Goal: Task Accomplishment & Management: Manage account settings

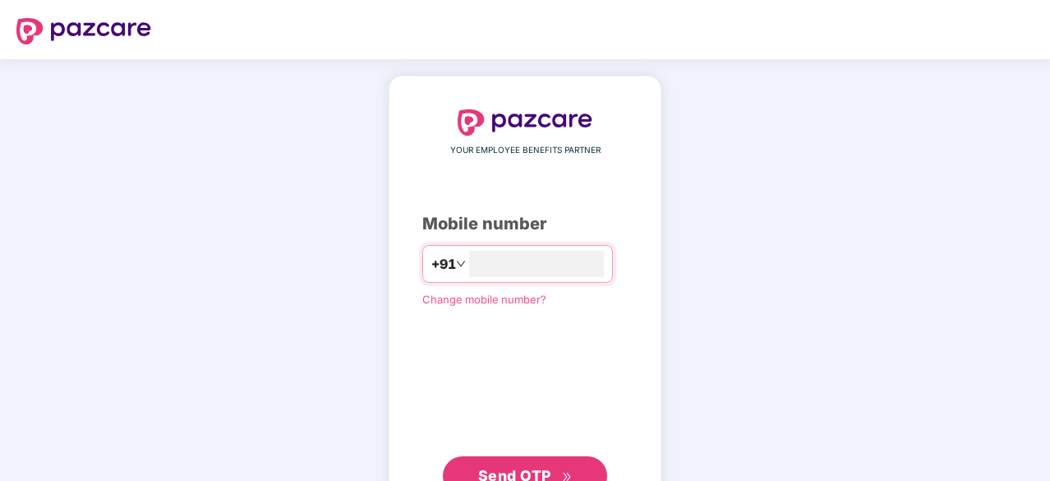
type input "**********"
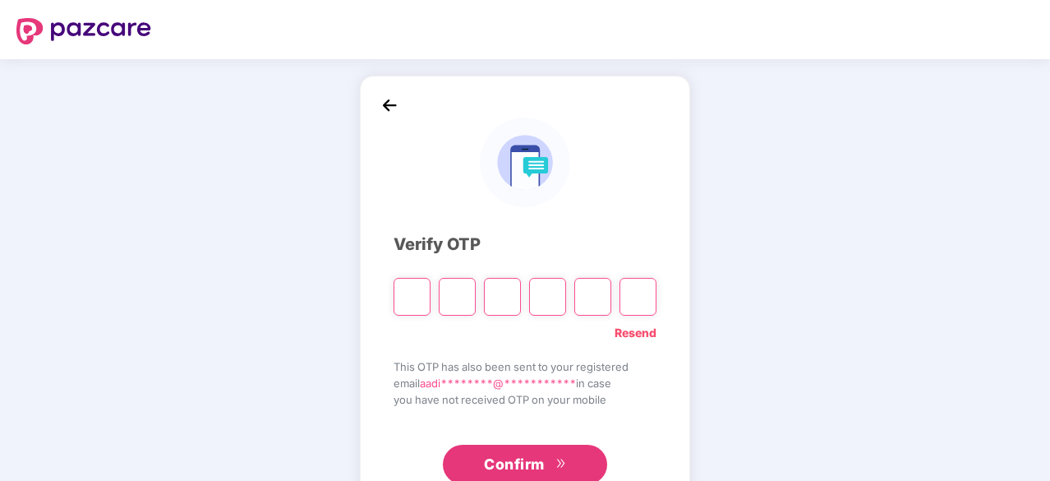
type input "*"
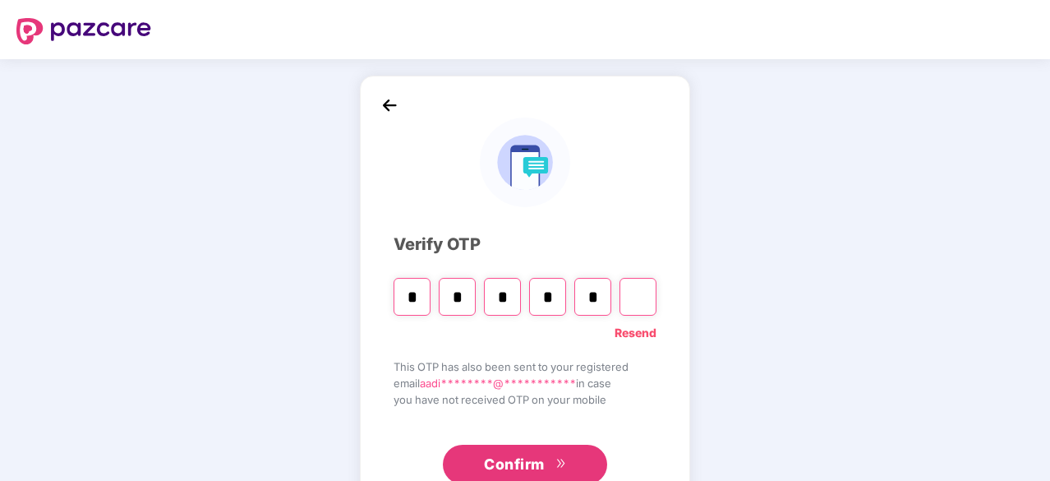
type input "*"
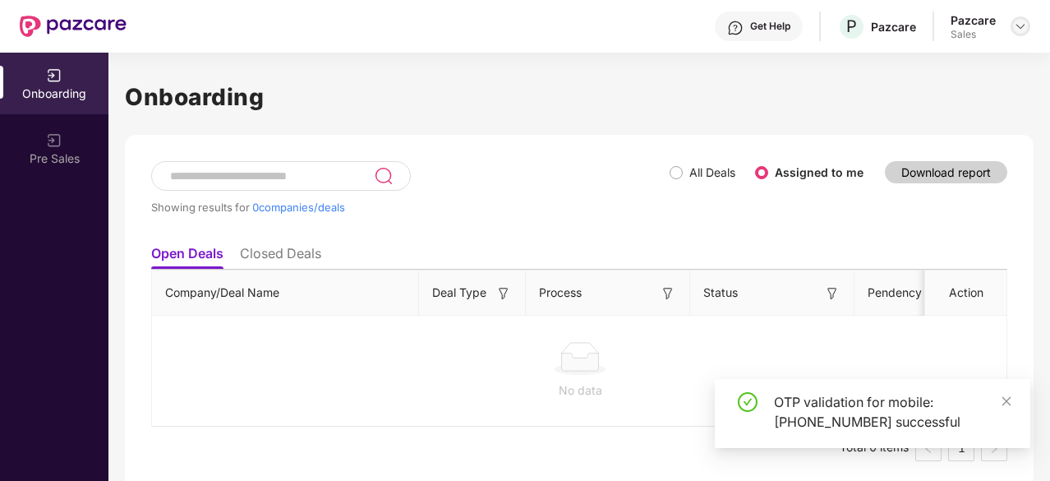
click at [1018, 21] on img at bounding box center [1020, 26] width 13 height 13
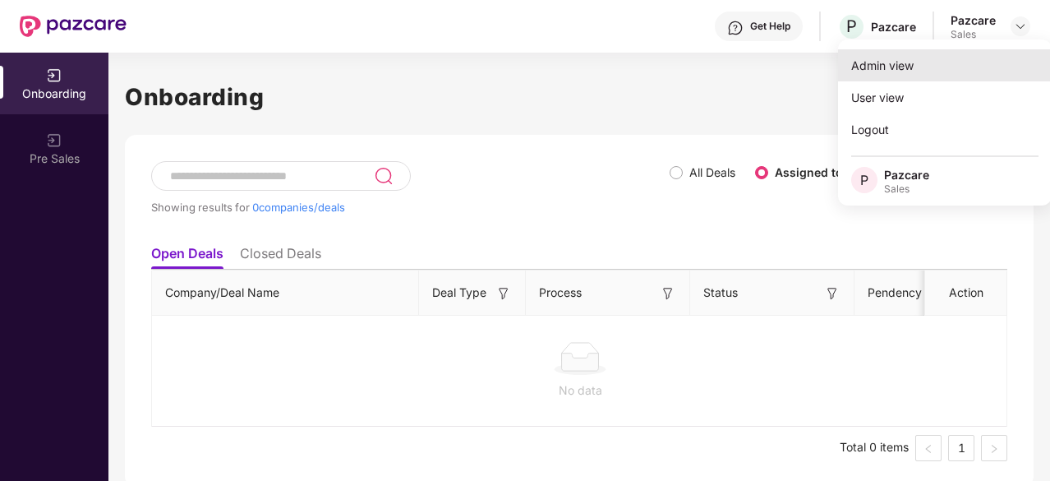
click at [876, 54] on div "Admin view" at bounding box center [945, 65] width 214 height 32
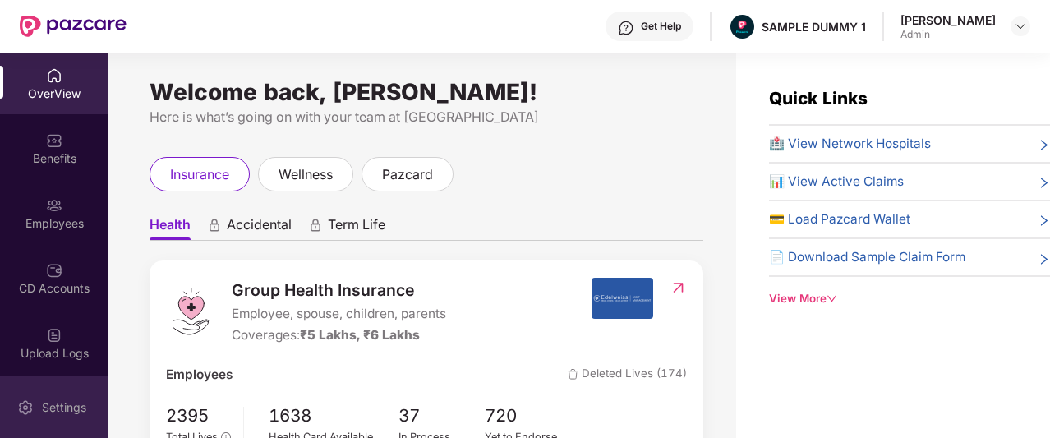
click at [18, 413] on img at bounding box center [25, 407] width 16 height 16
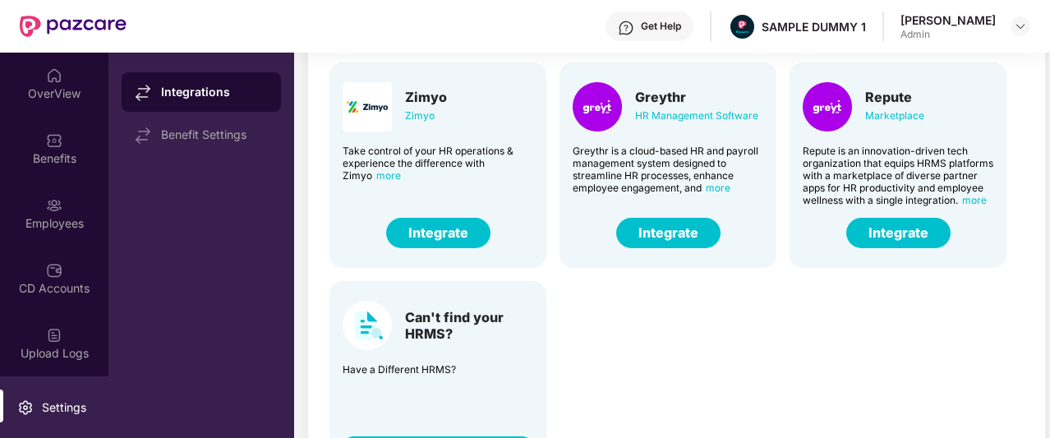
scroll to position [155, 0]
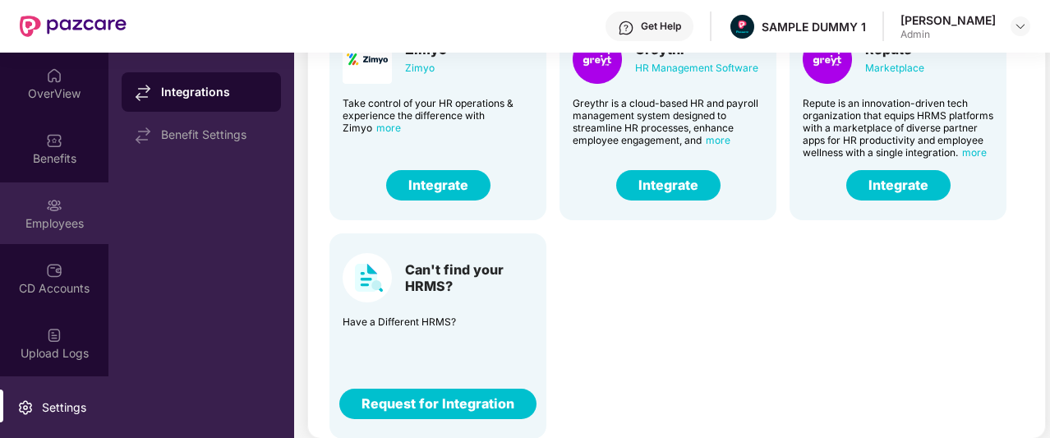
click at [48, 206] on img at bounding box center [54, 205] width 16 height 16
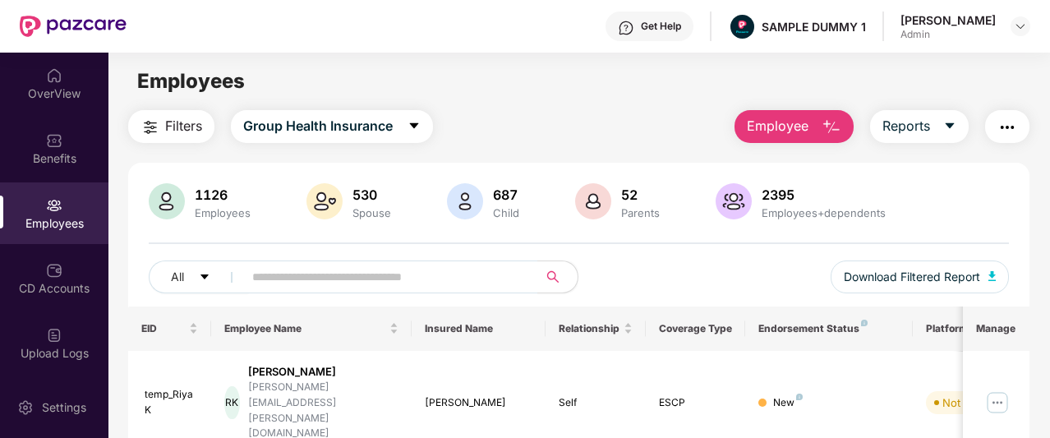
click at [812, 124] on button "Employee" at bounding box center [794, 126] width 119 height 33
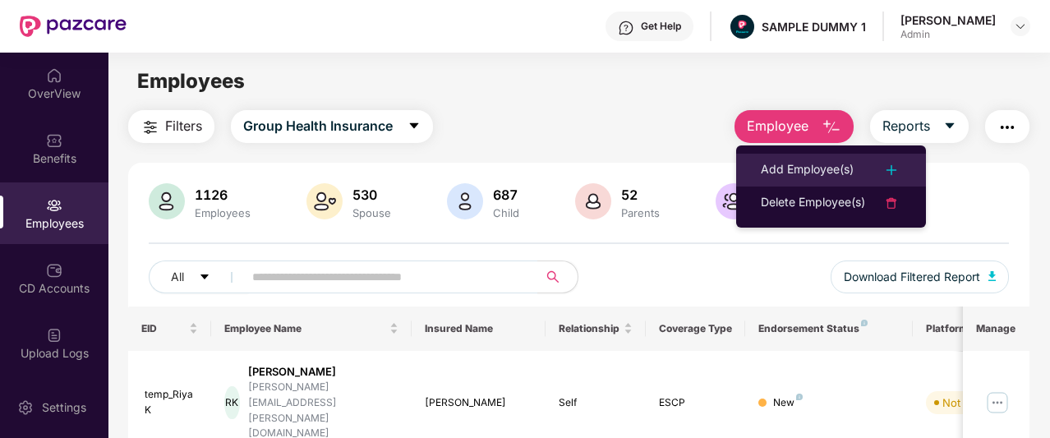
click at [809, 165] on div "Add Employee(s)" at bounding box center [807, 170] width 93 height 20
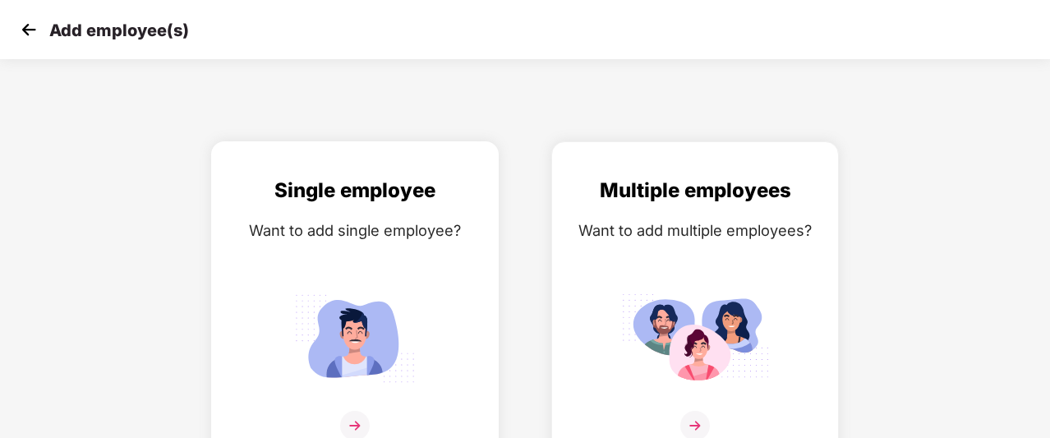
scroll to position [26, 0]
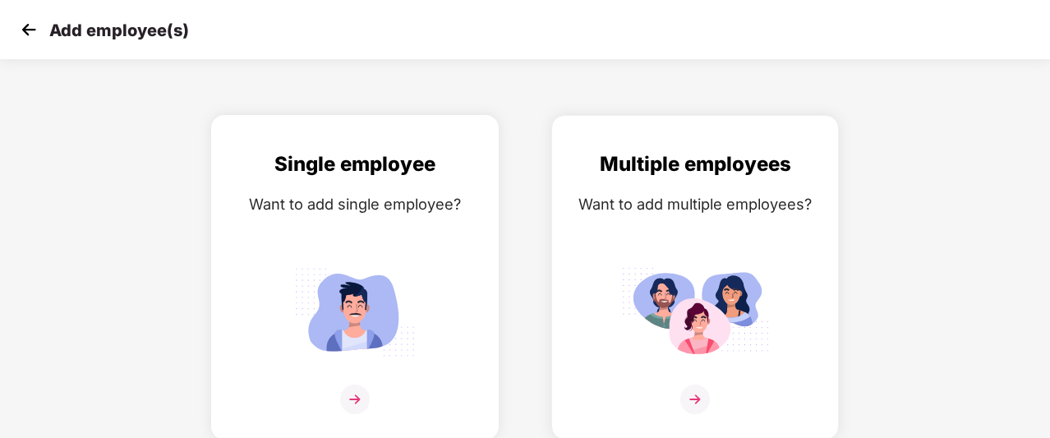
click at [381, 299] on img at bounding box center [355, 312] width 148 height 103
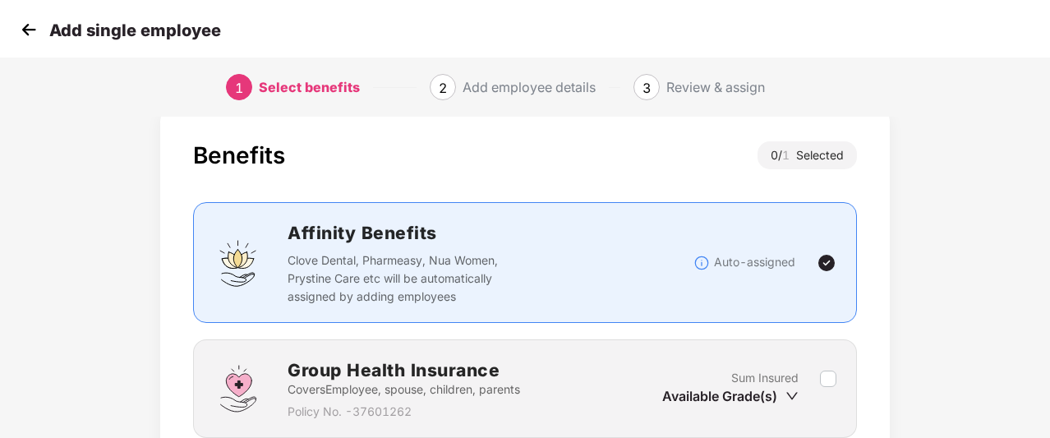
scroll to position [168, 0]
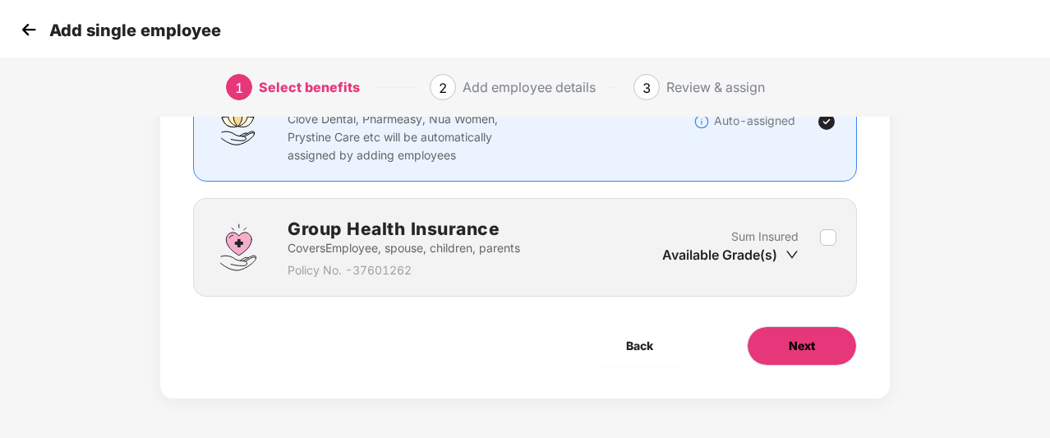
click at [773, 350] on button "Next" at bounding box center [802, 345] width 110 height 39
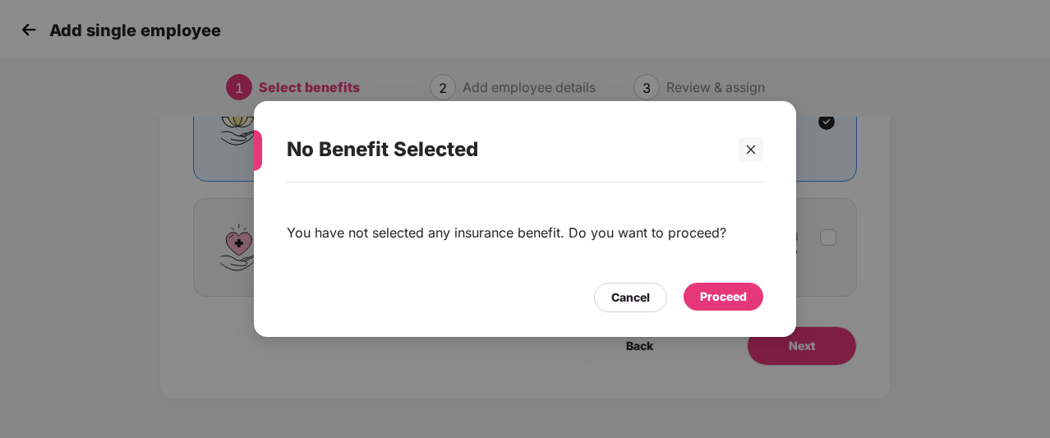
click at [731, 305] on div "Proceed" at bounding box center [723, 297] width 47 height 18
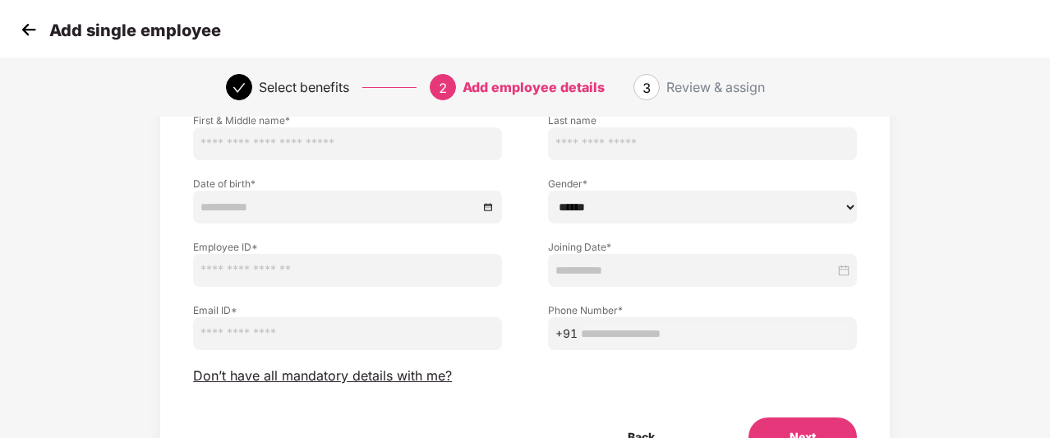
scroll to position [127, 0]
click at [391, 377] on span "Don’t have all mandatory details with me?" at bounding box center [322, 376] width 259 height 17
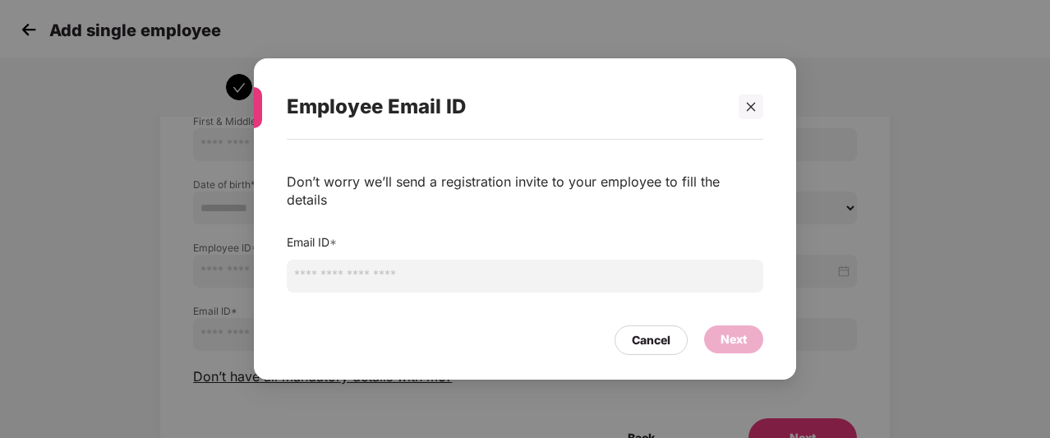
click at [399, 271] on input "email" at bounding box center [525, 276] width 477 height 33
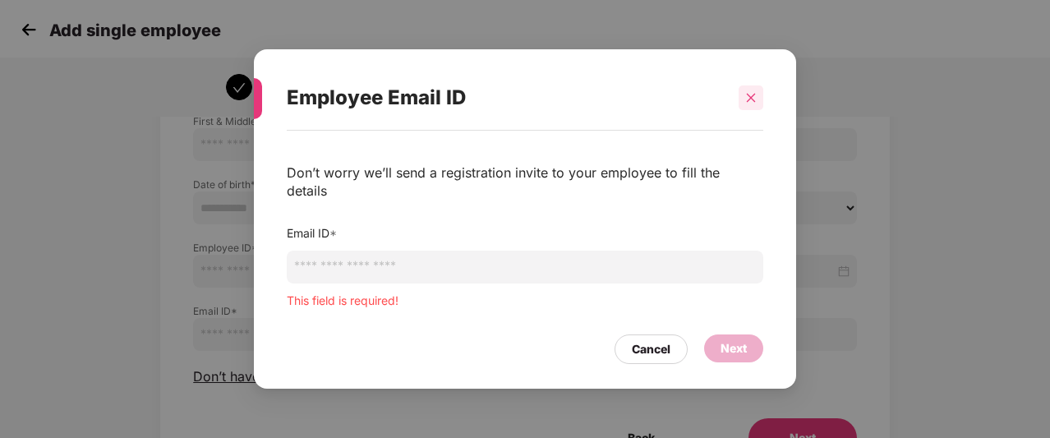
click at [755, 110] on div at bounding box center [751, 97] width 25 height 25
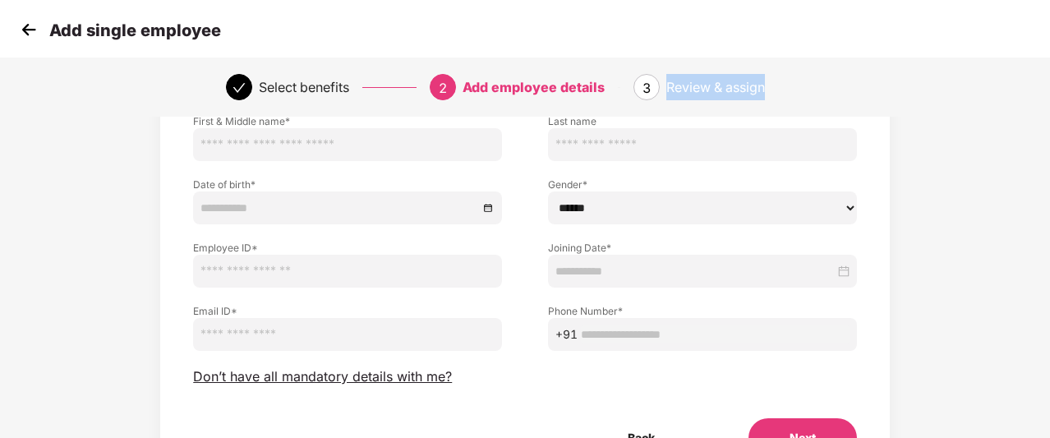
drag, startPoint x: 661, startPoint y: 84, endPoint x: 764, endPoint y: 85, distance: 103.6
click at [764, 85] on div "3 Review & assign" at bounding box center [729, 87] width 191 height 26
click at [785, 85] on div "Review & assign" at bounding box center [746, 87] width 158 height 26
click at [25, 32] on img at bounding box center [28, 29] width 25 height 25
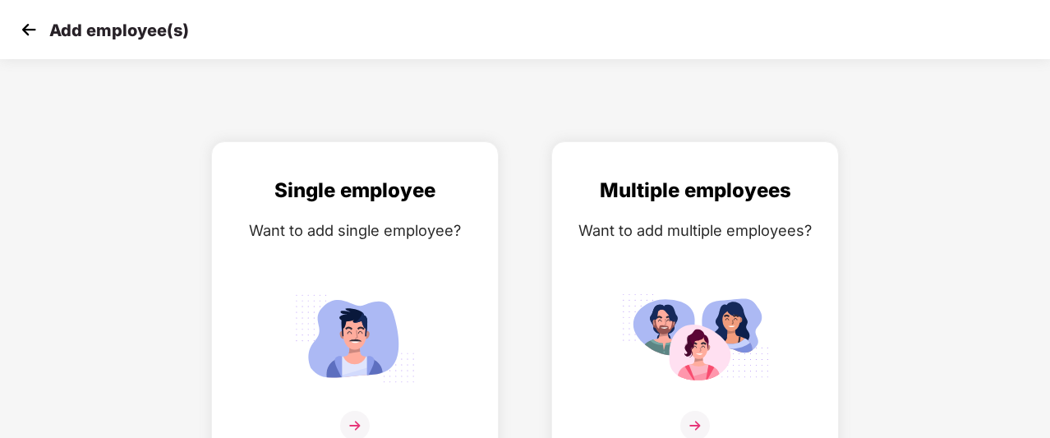
click at [25, 32] on img at bounding box center [28, 29] width 25 height 25
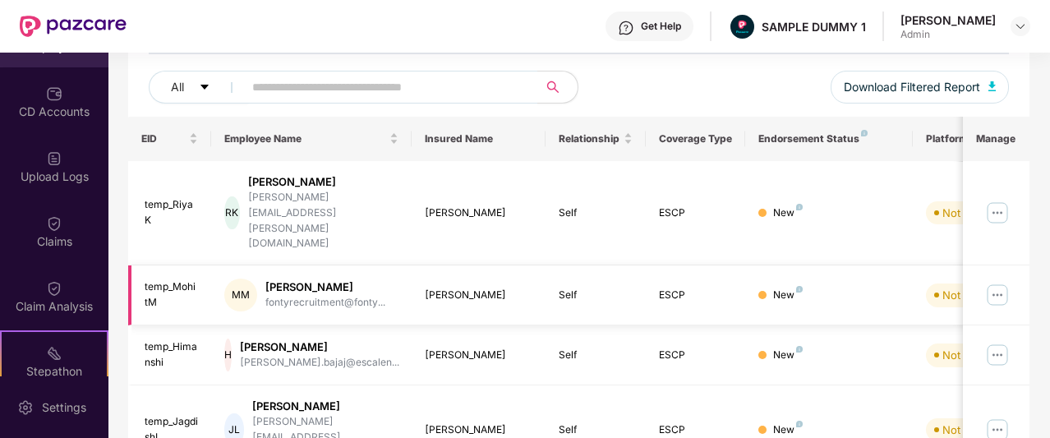
scroll to position [123, 0]
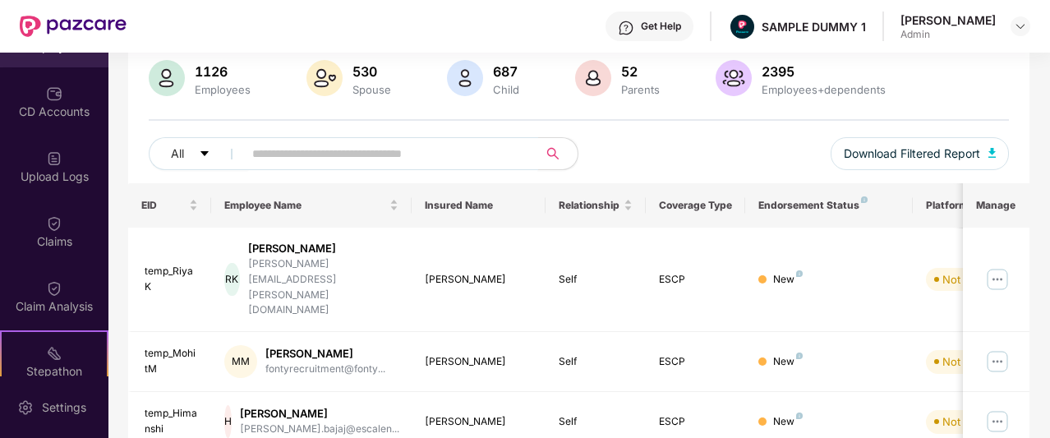
click at [459, 165] on span at bounding box center [386, 153] width 306 height 33
click at [1000, 266] on img at bounding box center [998, 279] width 26 height 26
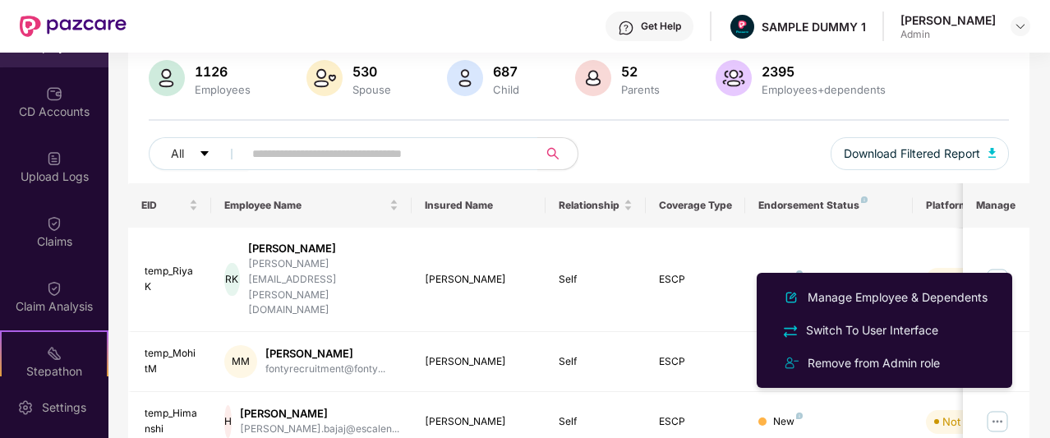
click at [747, 167] on div "All Download Filtered Report" at bounding box center [579, 160] width 861 height 46
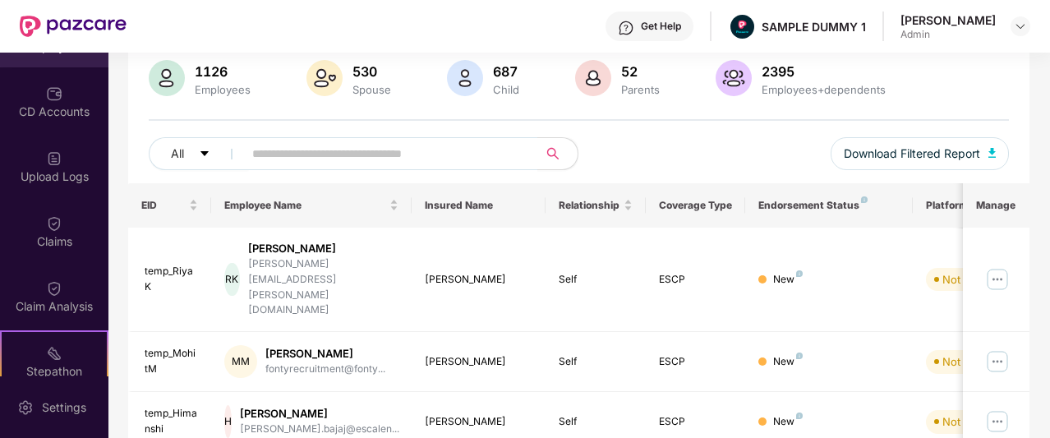
scroll to position [0, 0]
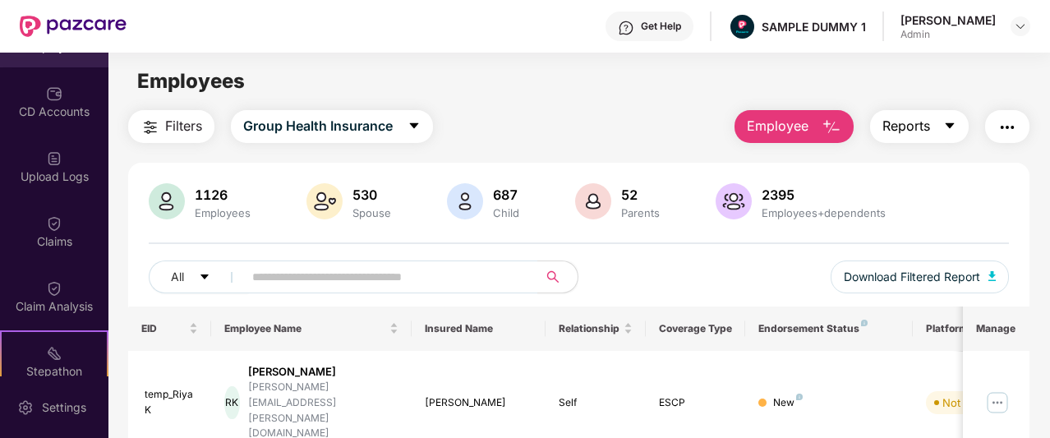
click at [950, 125] on icon "caret-down" at bounding box center [950, 126] width 9 height 6
click at [693, 134] on div "Filters Group Health Insurance Employee Reports" at bounding box center [579, 126] width 902 height 33
click at [414, 126] on icon "caret-down" at bounding box center [413, 126] width 9 height 6
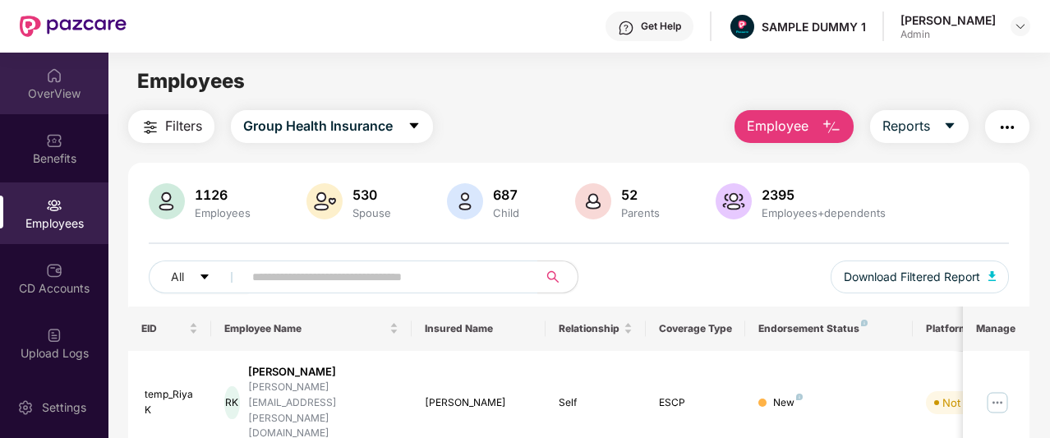
click at [50, 103] on div "OverView" at bounding box center [54, 84] width 108 height 62
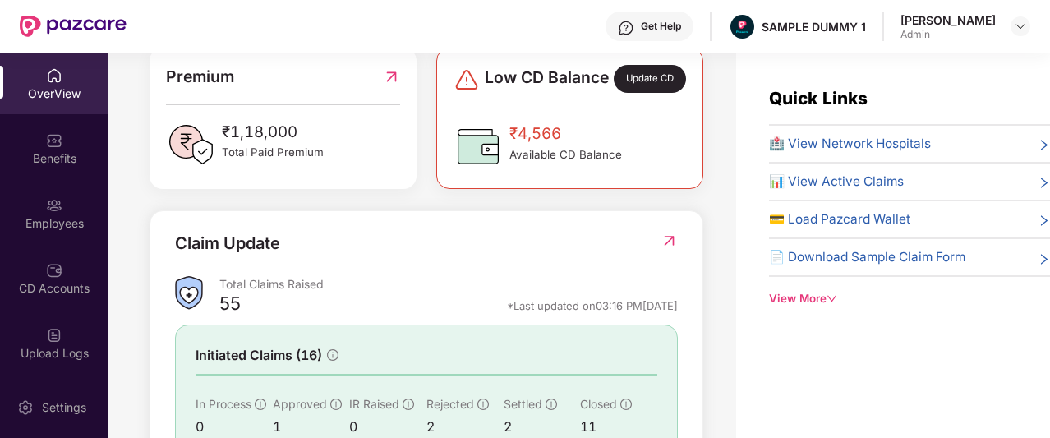
scroll to position [465, 0]
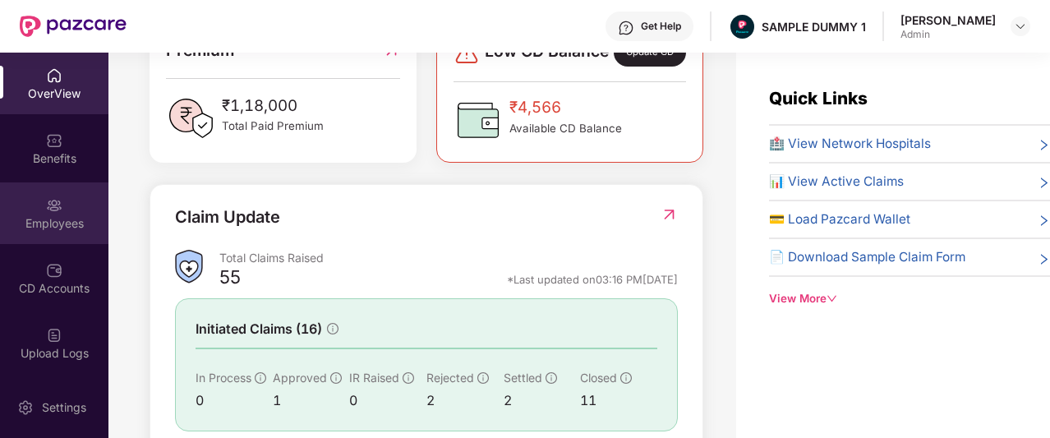
click at [53, 207] on img at bounding box center [54, 205] width 16 height 16
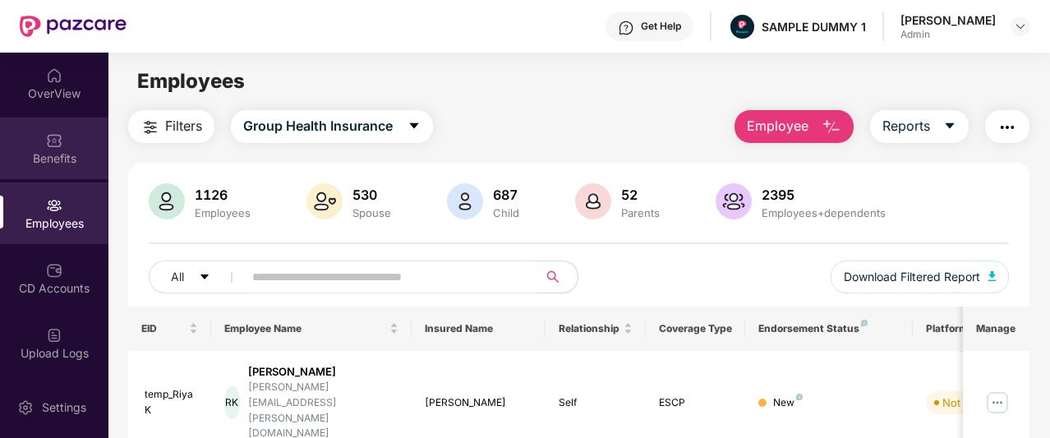
click at [50, 155] on div "Benefits" at bounding box center [54, 158] width 108 height 16
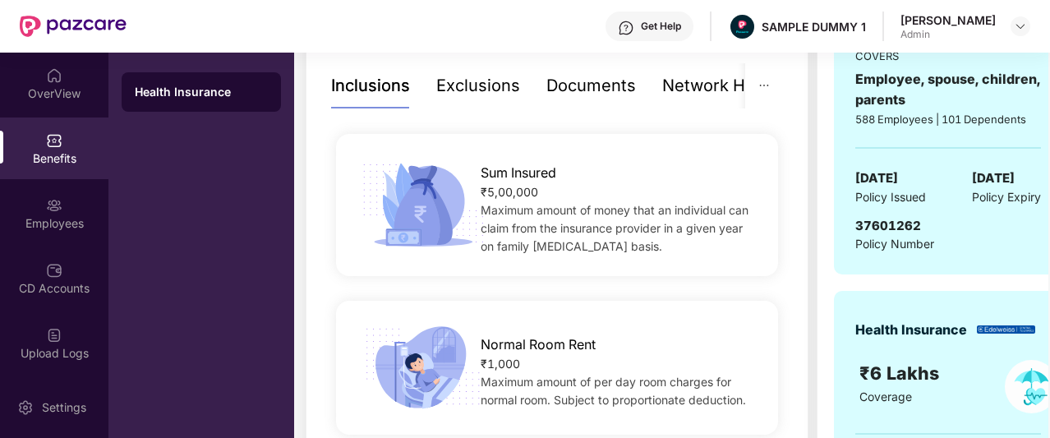
scroll to position [353, 0]
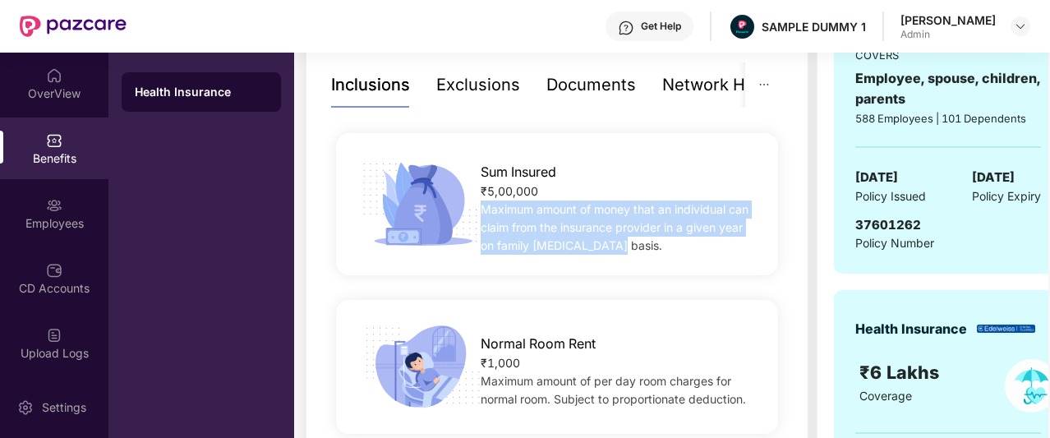
drag, startPoint x: 482, startPoint y: 210, endPoint x: 607, endPoint y: 257, distance: 133.7
click at [607, 257] on div "Sum Insured ₹5,00,000 Maximum amount of money that an individual can claim from…" at bounding box center [557, 204] width 442 height 142
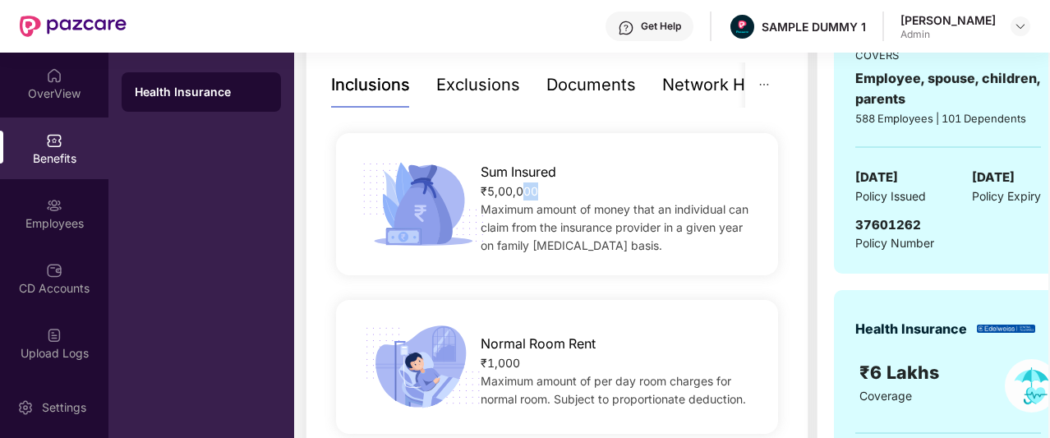
drag, startPoint x: 546, startPoint y: 196, endPoint x: 519, endPoint y: 188, distance: 27.6
click at [519, 188] on div "₹5,00,000" at bounding box center [619, 191] width 277 height 18
click at [569, 188] on div "₹5,00,000" at bounding box center [619, 191] width 277 height 18
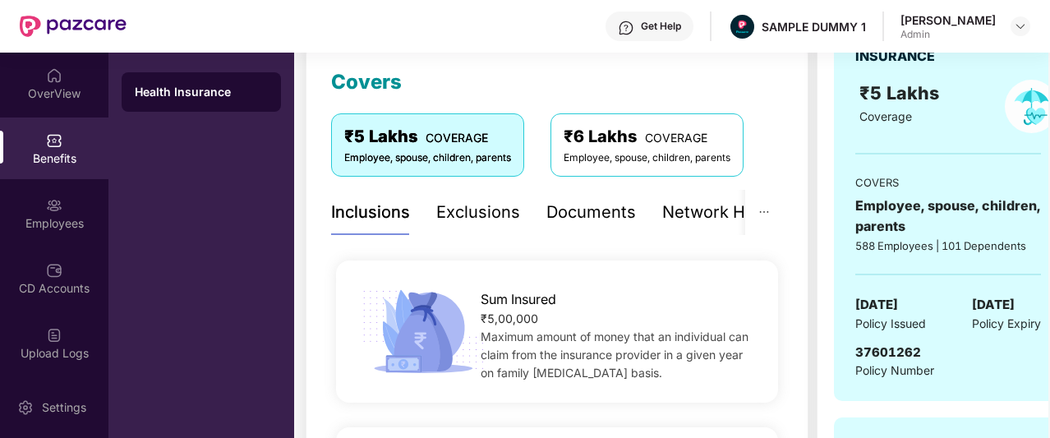
scroll to position [220, 0]
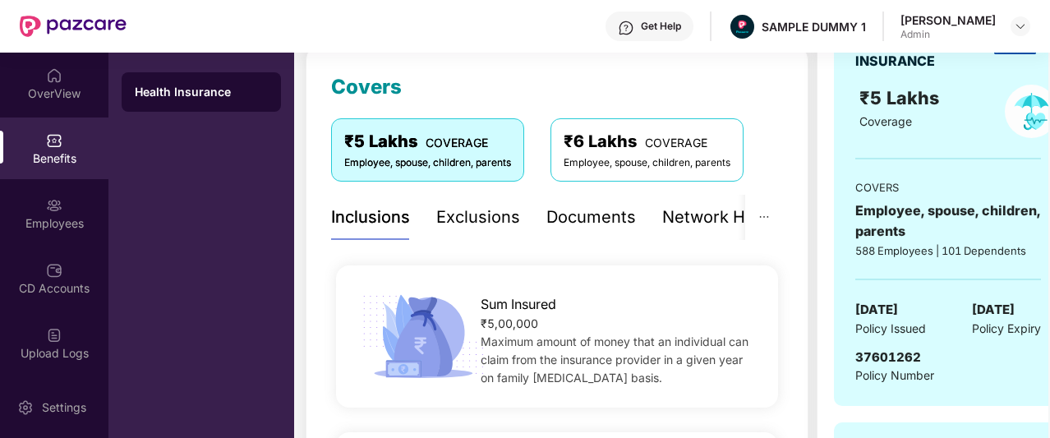
click at [510, 207] on div "Exclusions" at bounding box center [478, 217] width 84 height 25
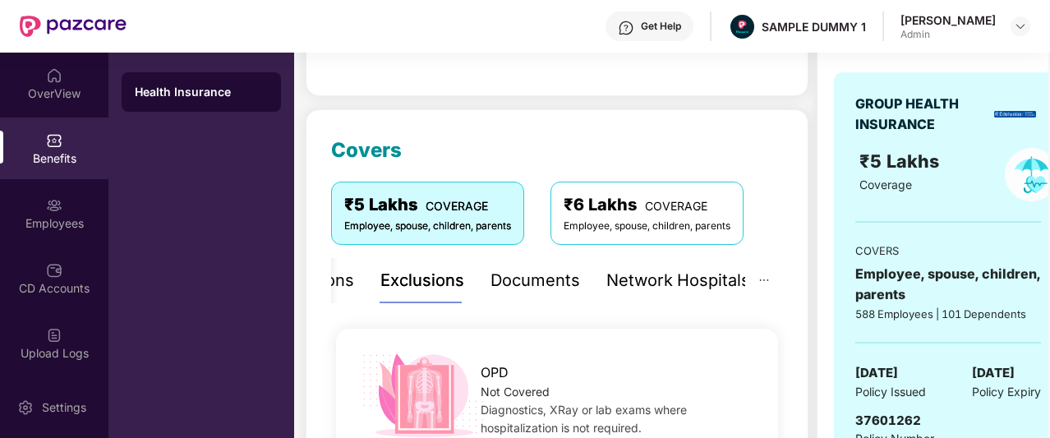
scroll to position [152, 0]
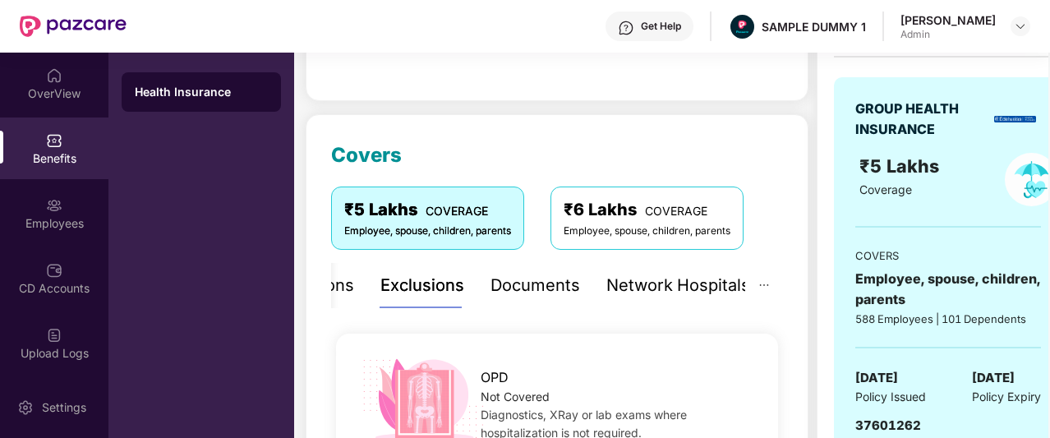
click at [526, 289] on div "Documents" at bounding box center [536, 285] width 90 height 25
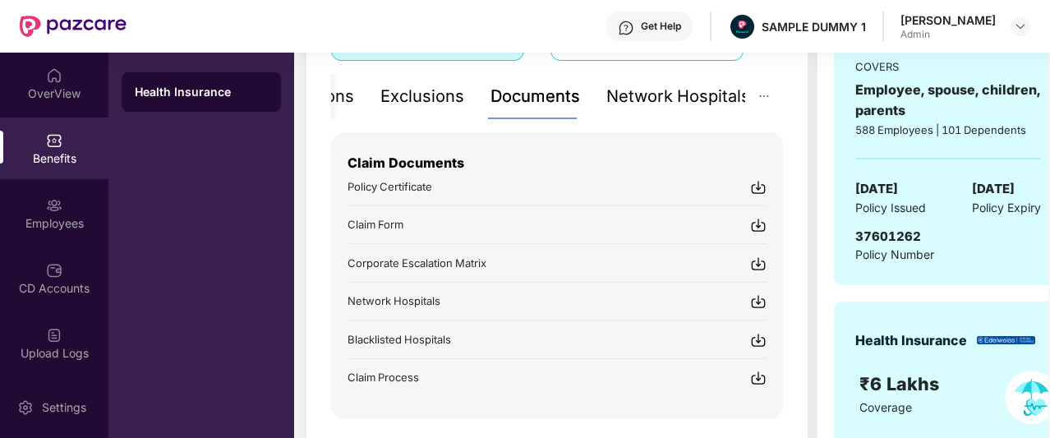
scroll to position [342, 0]
click at [687, 106] on div "Network Hospitals" at bounding box center [679, 95] width 144 height 25
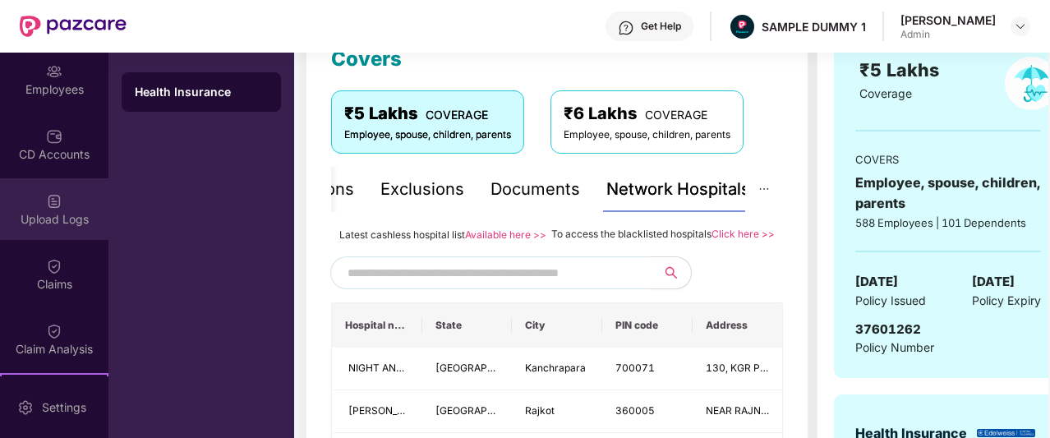
scroll to position [136, 0]
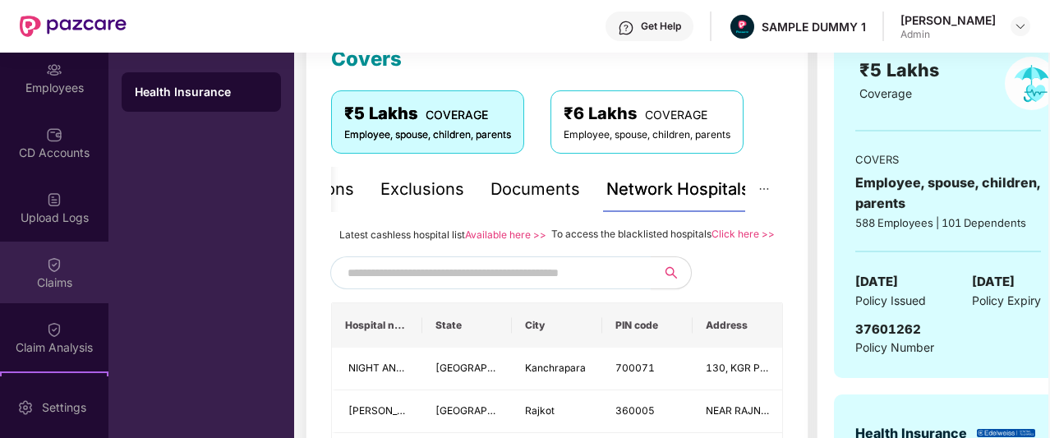
click at [53, 286] on div "Claims" at bounding box center [54, 283] width 108 height 16
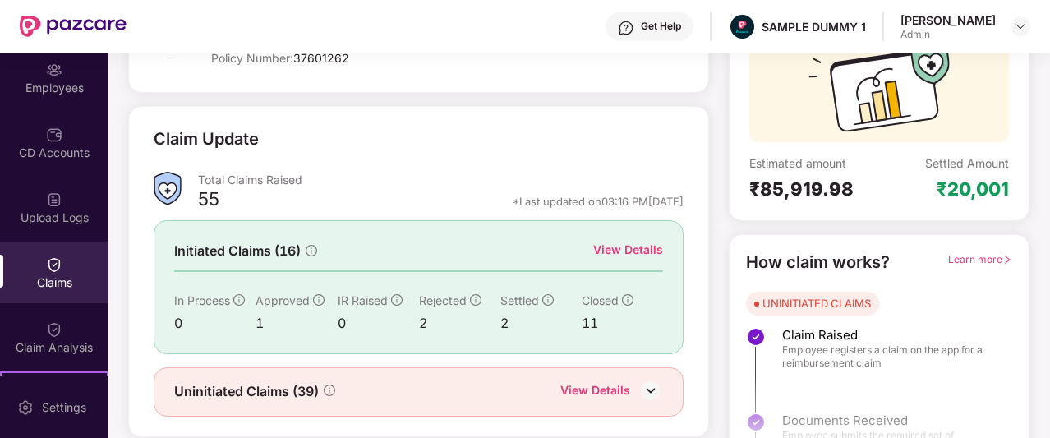
scroll to position [164, 0]
drag, startPoint x: 155, startPoint y: 139, endPoint x: 295, endPoint y: 131, distance: 140.8
click at [295, 131] on div "Claim Update" at bounding box center [419, 148] width 530 height 45
click at [636, 247] on div "View Details" at bounding box center [628, 249] width 70 height 18
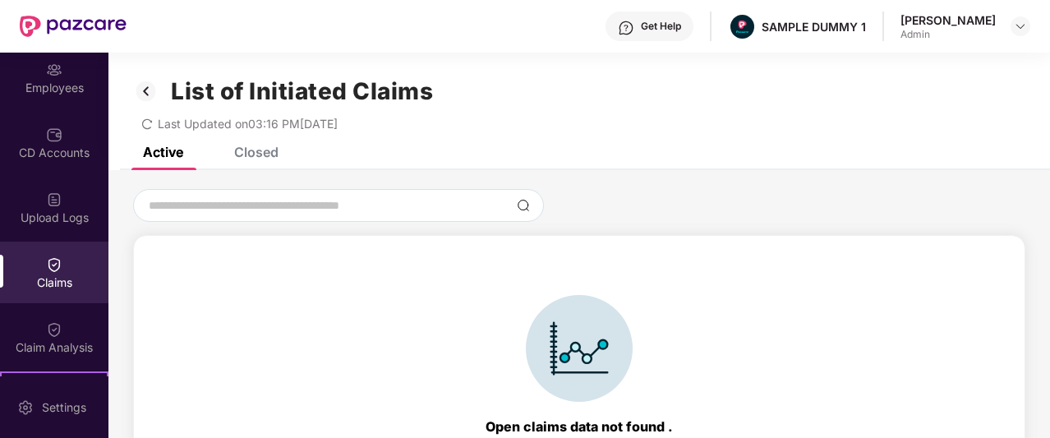
click at [275, 158] on div "Closed" at bounding box center [256, 152] width 44 height 16
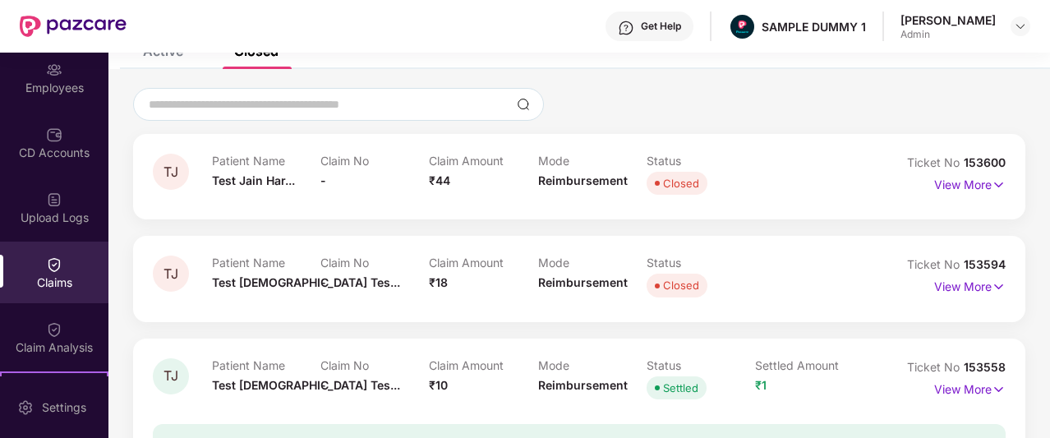
scroll to position [102, 0]
click at [938, 187] on p "View More" at bounding box center [971, 182] width 72 height 22
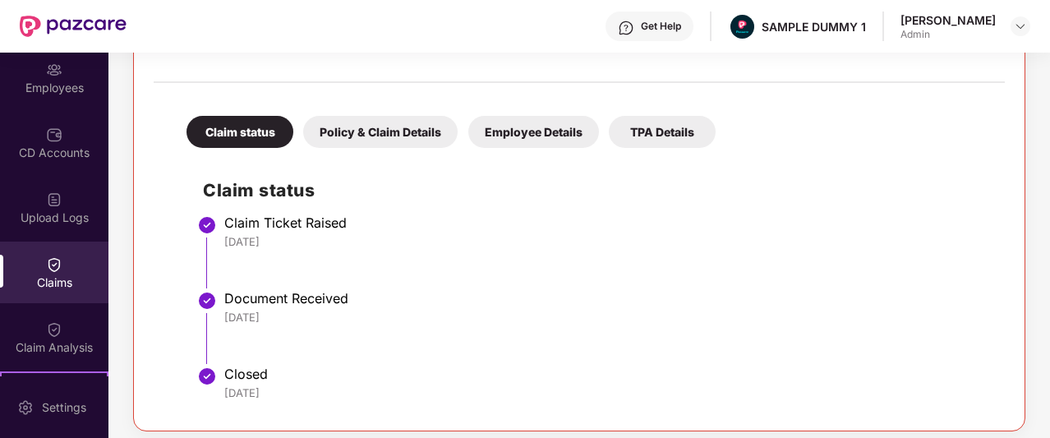
scroll to position [299, 0]
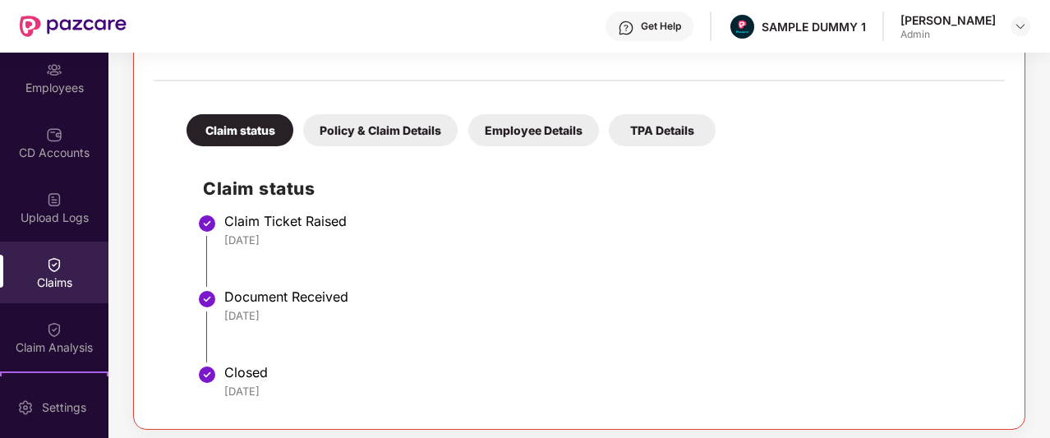
click at [429, 133] on div "Policy & Claim Details" at bounding box center [380, 130] width 155 height 32
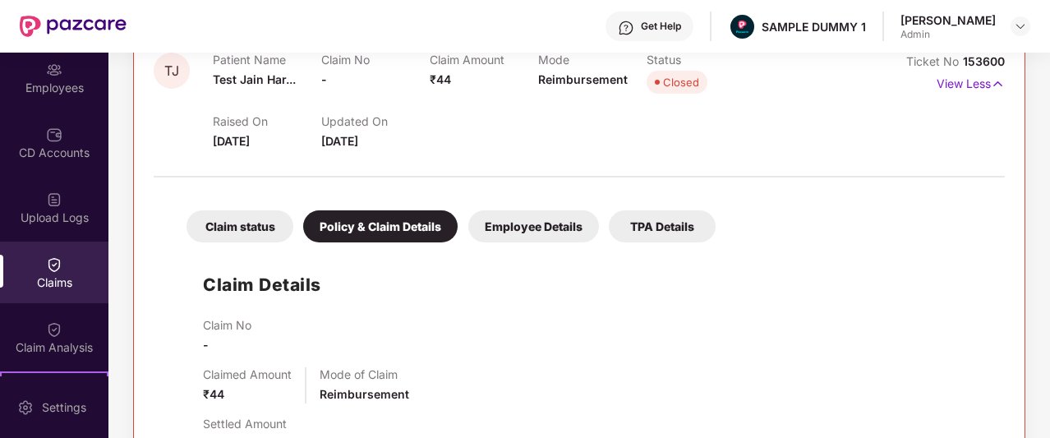
scroll to position [196, 0]
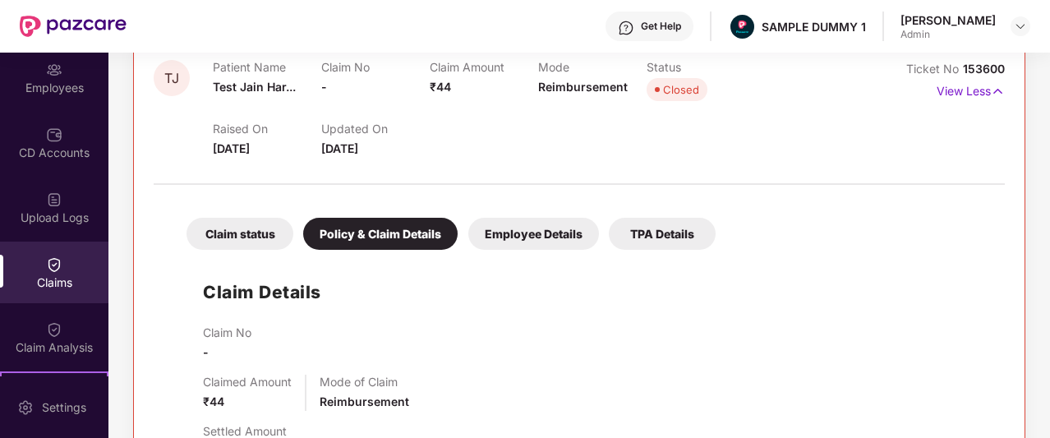
click at [547, 241] on div "Employee Details" at bounding box center [534, 234] width 131 height 32
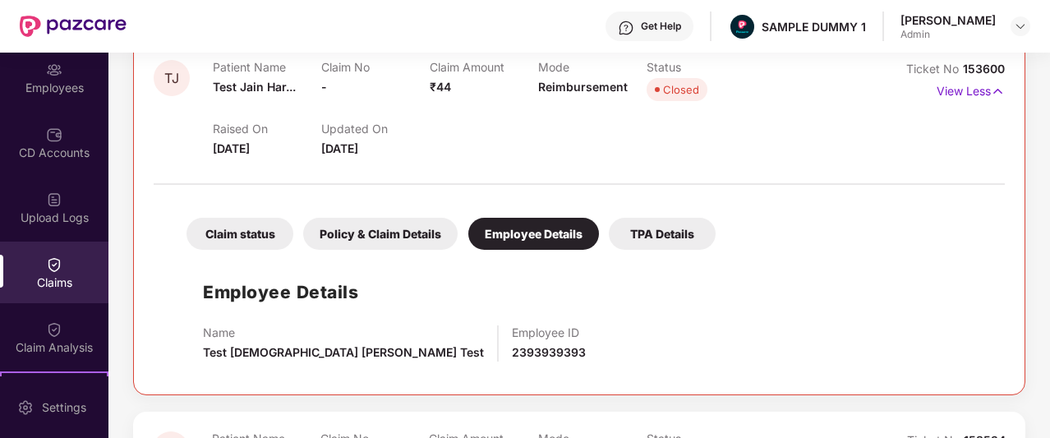
click at [678, 246] on div "TPA Details" at bounding box center [662, 234] width 107 height 32
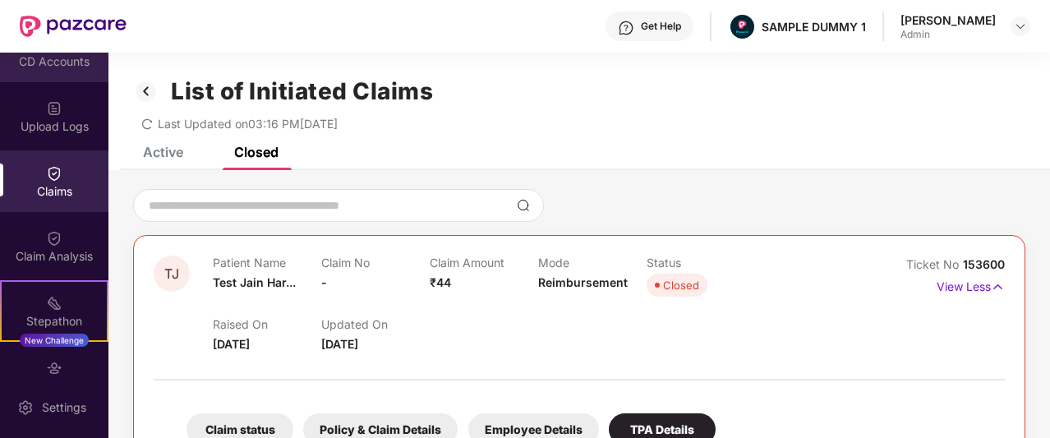
scroll to position [390, 0]
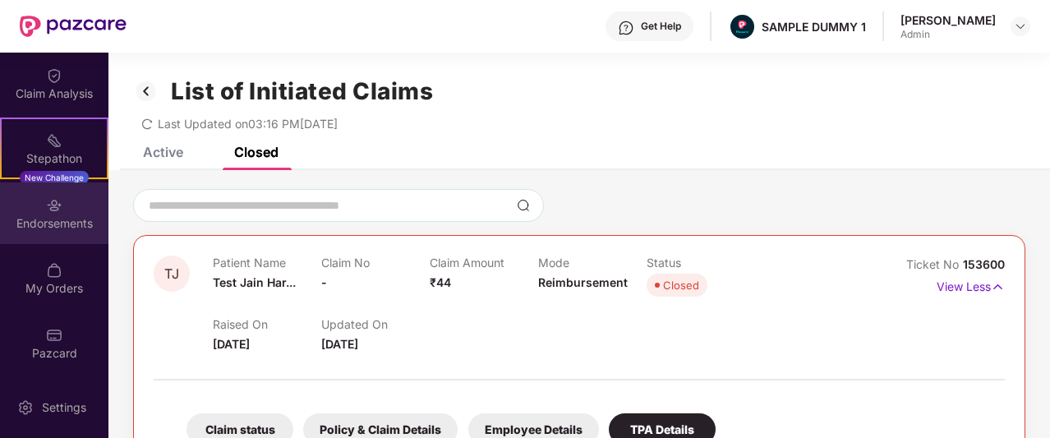
click at [49, 215] on div "Endorsements" at bounding box center [54, 223] width 108 height 16
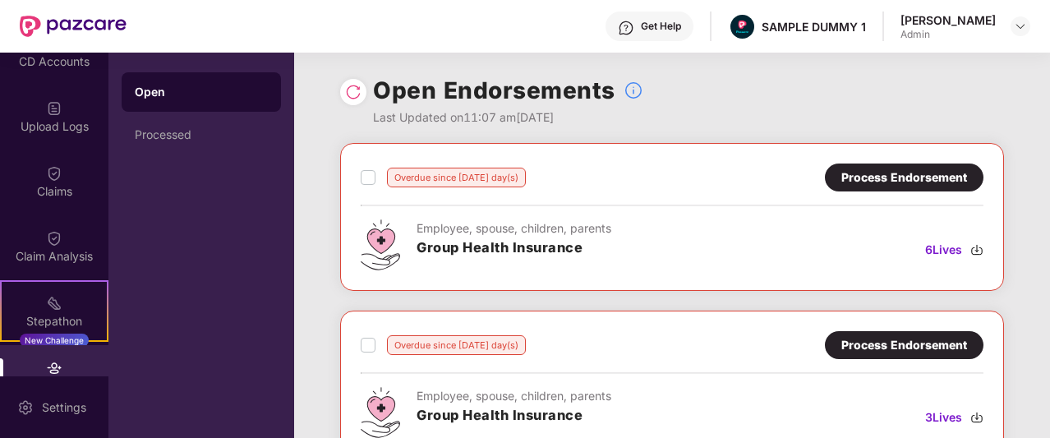
scroll to position [99, 0]
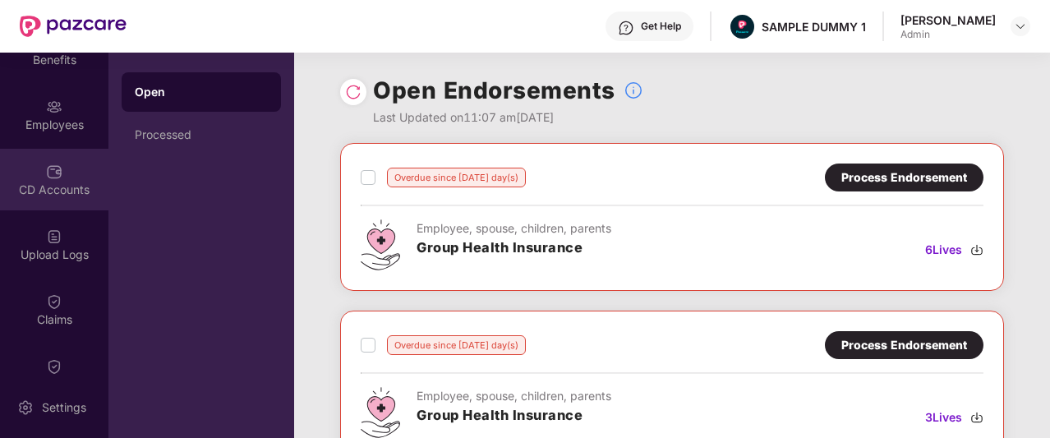
click at [50, 182] on div "CD Accounts" at bounding box center [54, 190] width 108 height 16
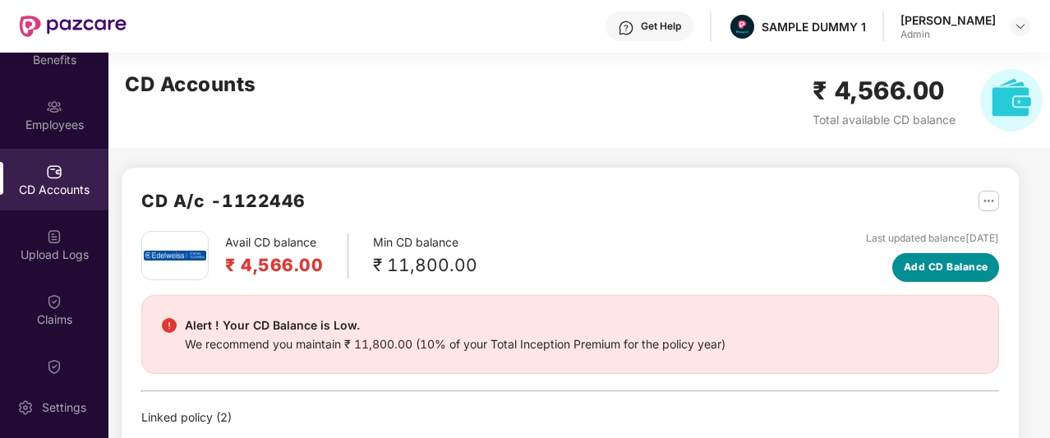
click at [949, 262] on span "Add CD Balance" at bounding box center [946, 268] width 85 height 16
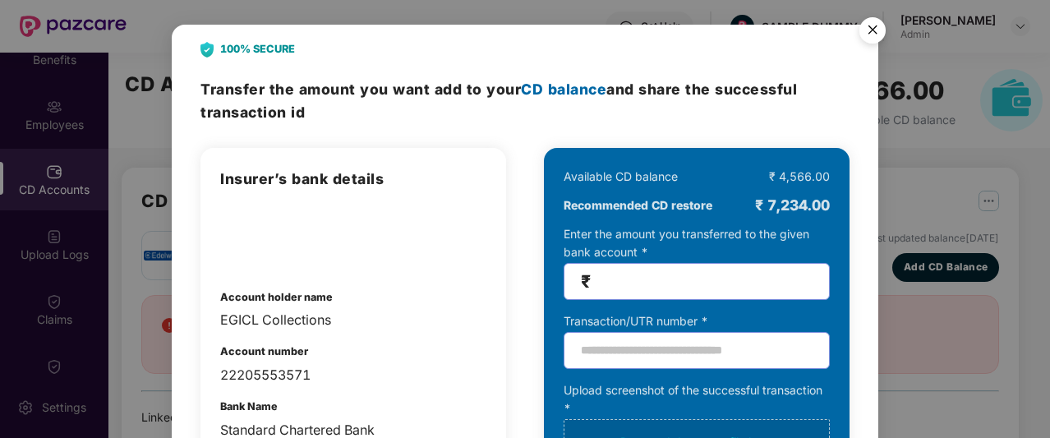
click at [878, 37] on img "Close" at bounding box center [873, 33] width 46 height 46
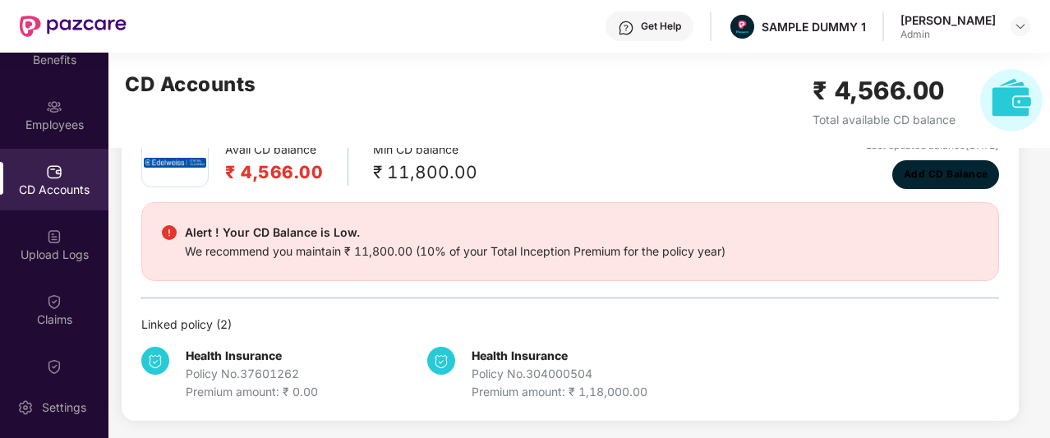
scroll to position [92, 0]
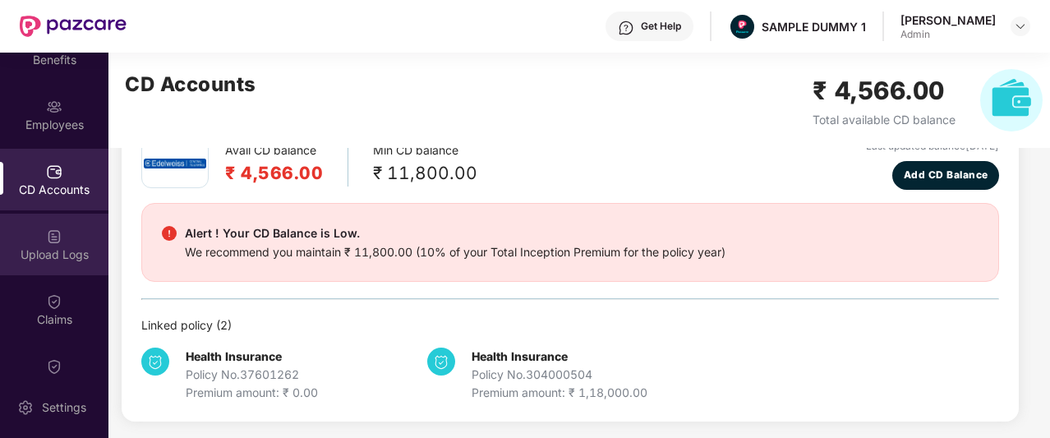
click at [58, 251] on div "Upload Logs" at bounding box center [54, 255] width 108 height 16
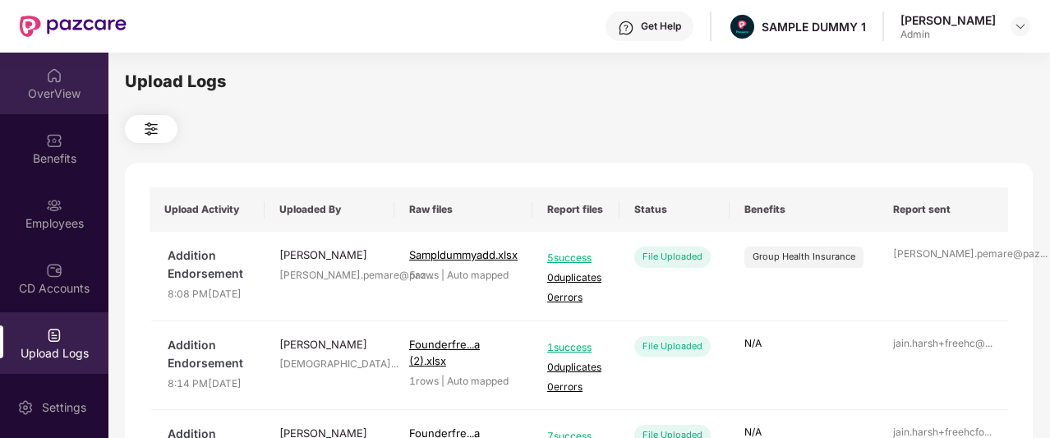
click at [79, 110] on div "OverView" at bounding box center [54, 84] width 108 height 62
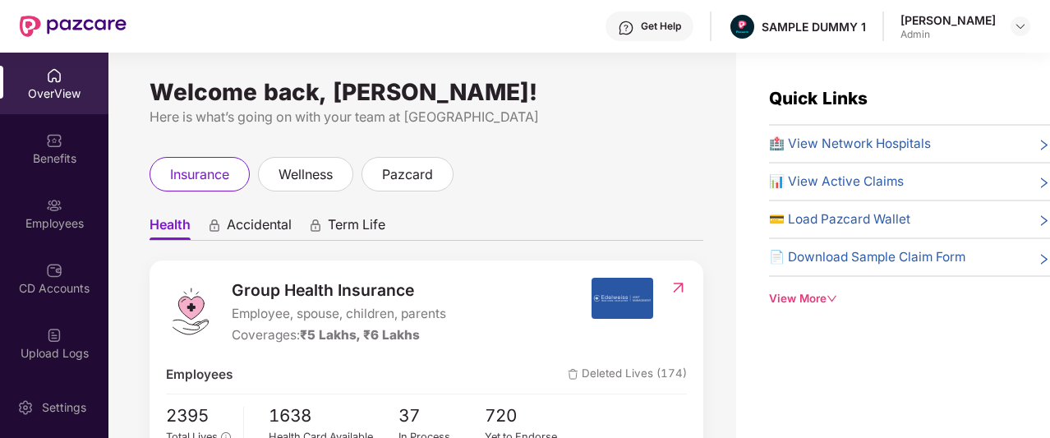
click at [657, 14] on div "Get Help" at bounding box center [650, 27] width 88 height 30
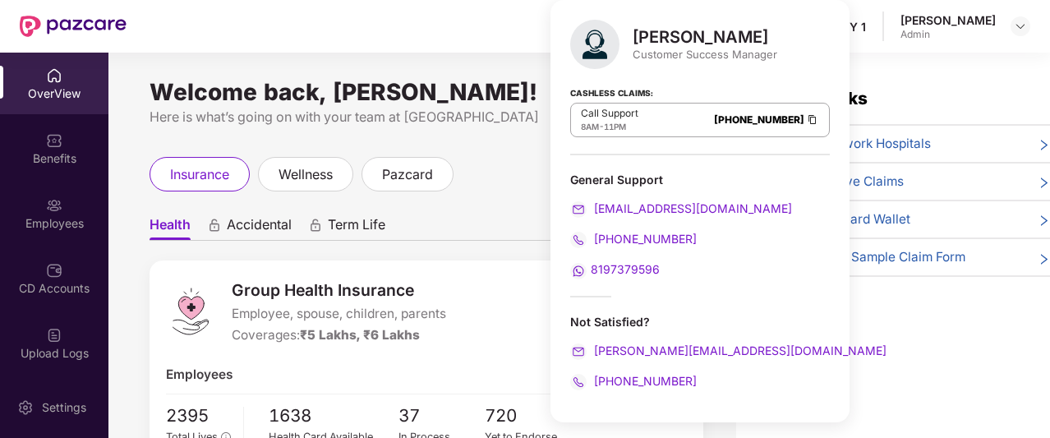
click at [596, 324] on div "Not Satisfied?" at bounding box center [700, 322] width 260 height 16
drag, startPoint x: 635, startPoint y: 36, endPoint x: 735, endPoint y: 31, distance: 100.4
click at [735, 31] on div "Mihir Singh" at bounding box center [705, 37] width 145 height 20
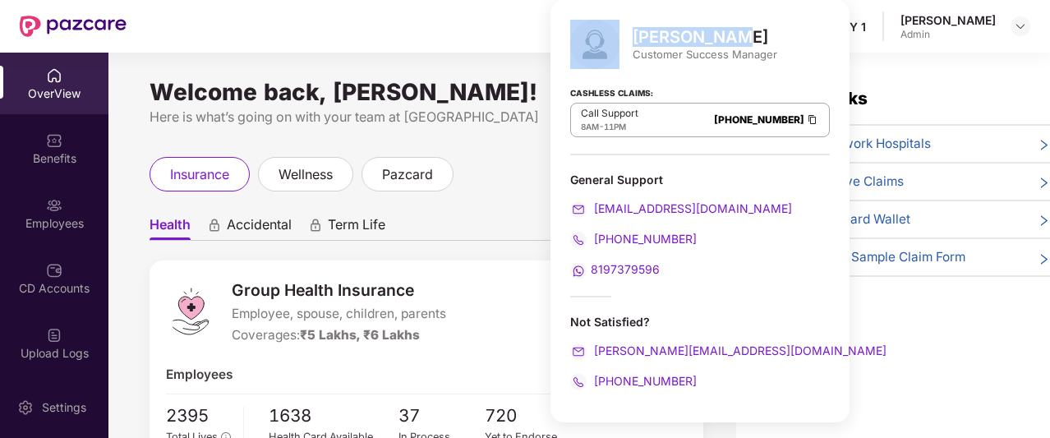
drag, startPoint x: 727, startPoint y: 34, endPoint x: 607, endPoint y: 30, distance: 120.1
click at [607, 30] on div "Mihir Singh Customer Success Manager" at bounding box center [700, 44] width 260 height 49
click at [633, 35] on div "Mihir Singh" at bounding box center [705, 37] width 145 height 20
drag, startPoint x: 633, startPoint y: 35, endPoint x: 735, endPoint y: 35, distance: 101.9
click at [735, 35] on div "Mihir Singh" at bounding box center [705, 37] width 145 height 20
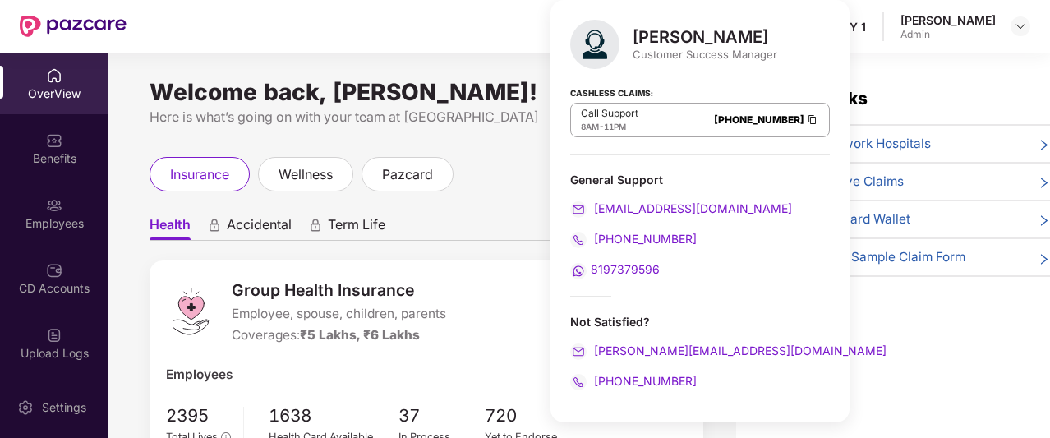
click at [680, 60] on div "Customer Success Manager" at bounding box center [705, 54] width 145 height 15
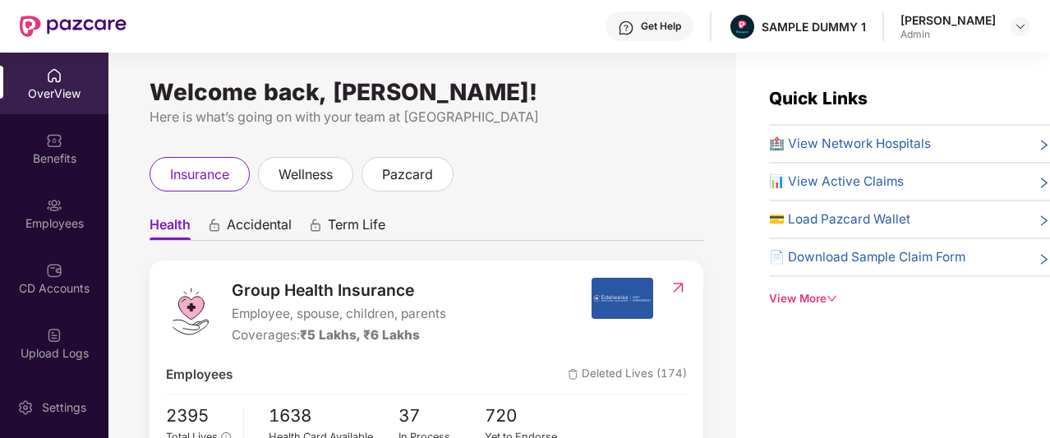
click at [516, 75] on div "Welcome back, Aadit Pandey! Here is what’s going on with your team at Pazcare i…" at bounding box center [422, 255] width 628 height 405
click at [817, 300] on div "View More" at bounding box center [909, 298] width 281 height 17
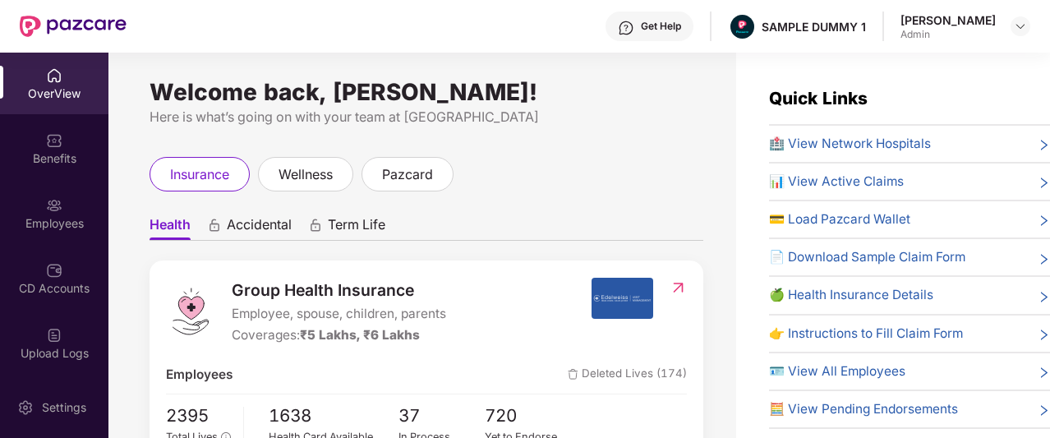
click at [77, 62] on div "OverView" at bounding box center [54, 84] width 108 height 62
